Goal: Find specific page/section

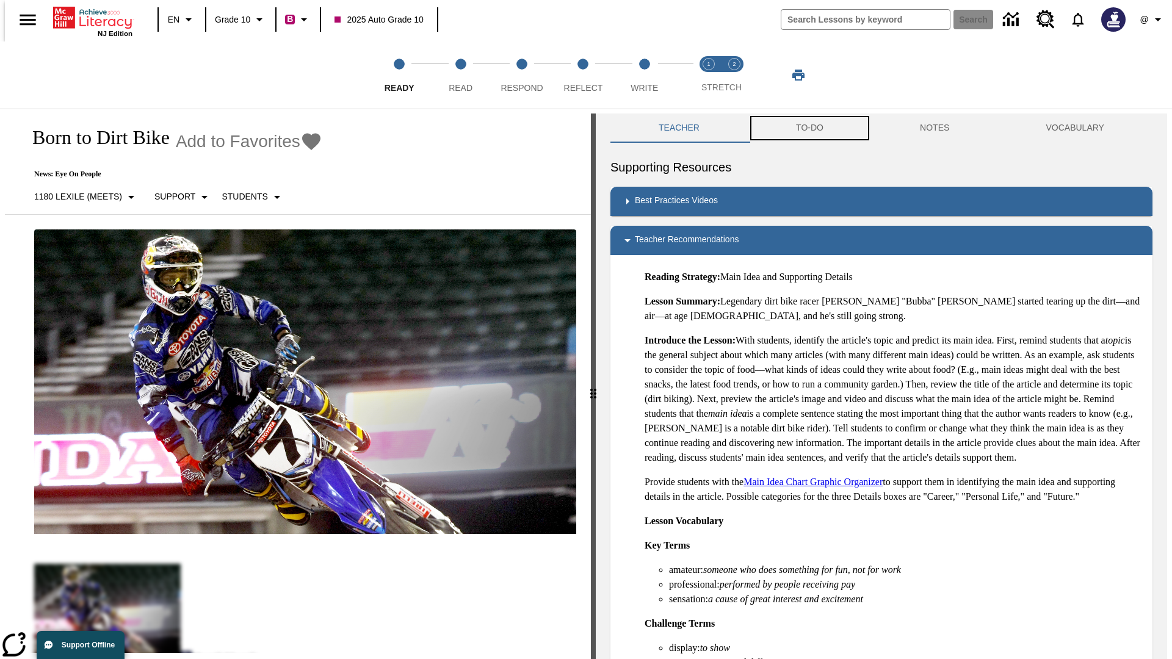
click at [809, 128] on button "TO-DO" at bounding box center [810, 128] width 124 height 29
